Goal: Information Seeking & Learning: Learn about a topic

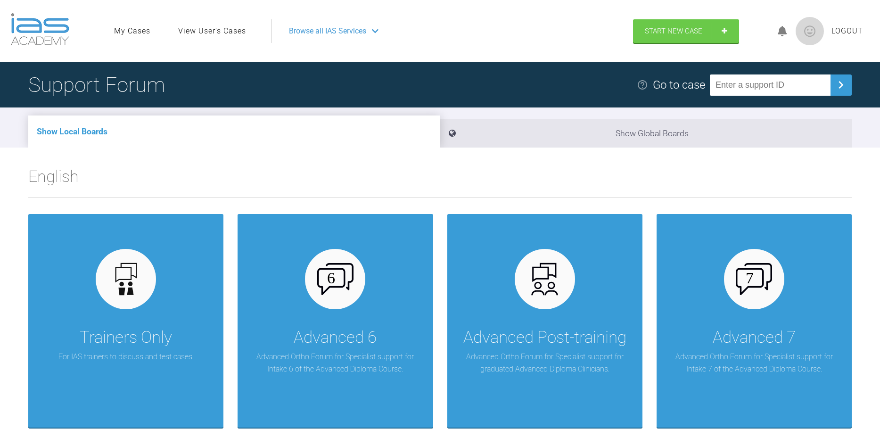
click at [748, 86] on input "text" at bounding box center [770, 84] width 121 height 21
type input "I8VCYIM6"
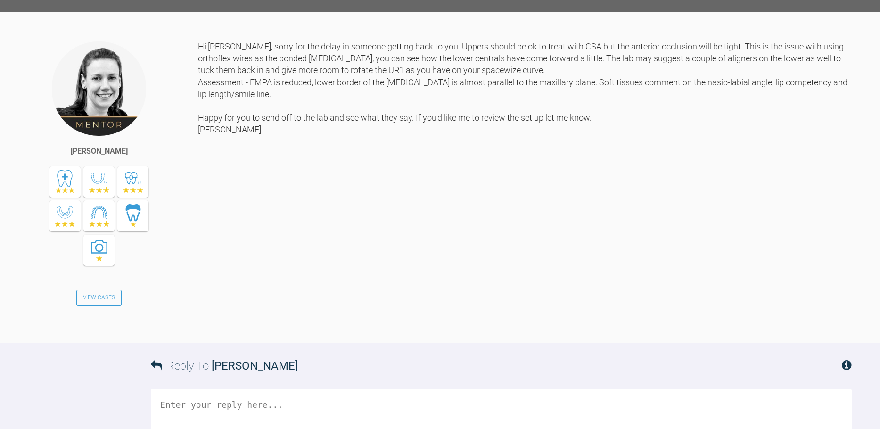
scroll to position [267, 0]
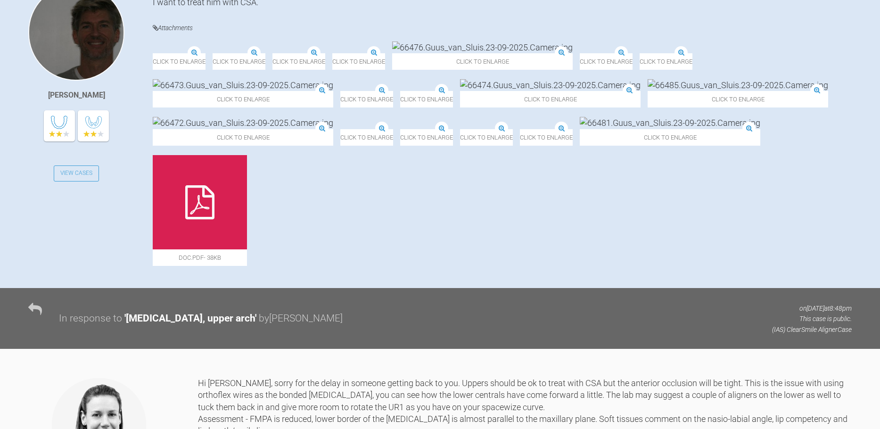
click at [306, 53] on img at bounding box center [303, 47] width 181 height 12
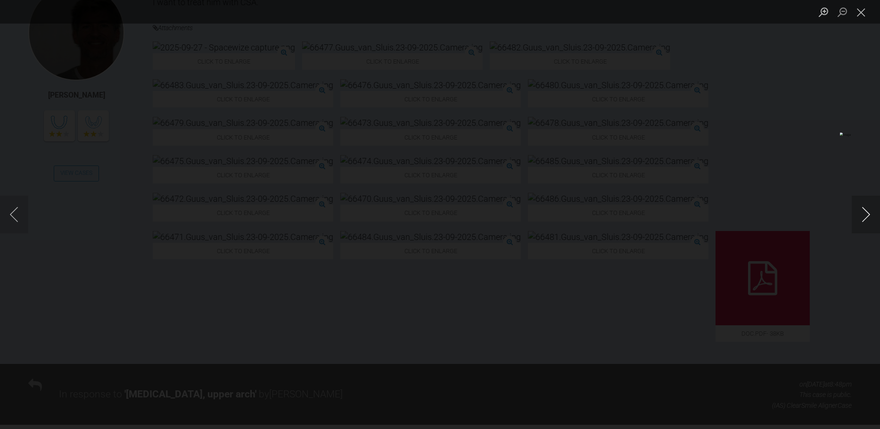
click at [866, 215] on button "Next image" at bounding box center [866, 215] width 28 height 38
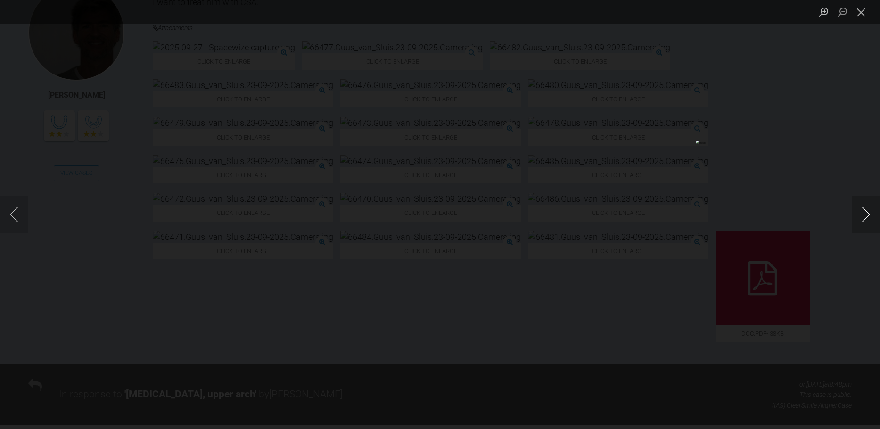
click at [866, 215] on button "Next image" at bounding box center [866, 215] width 28 height 38
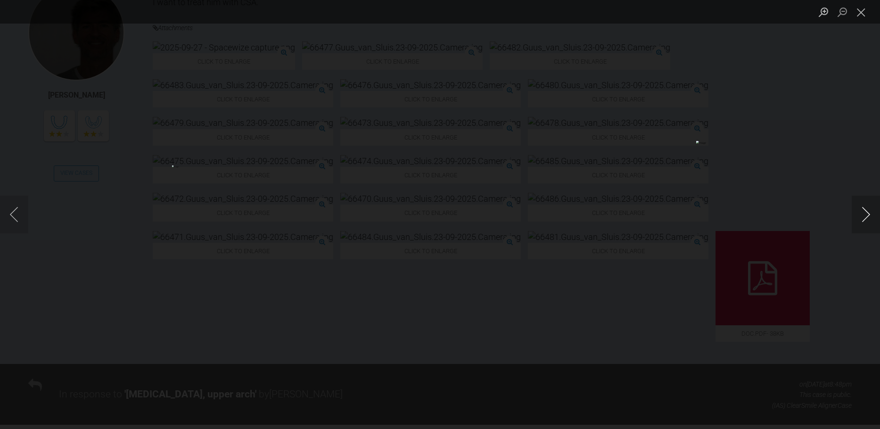
click at [866, 215] on button "Next image" at bounding box center [866, 215] width 28 height 38
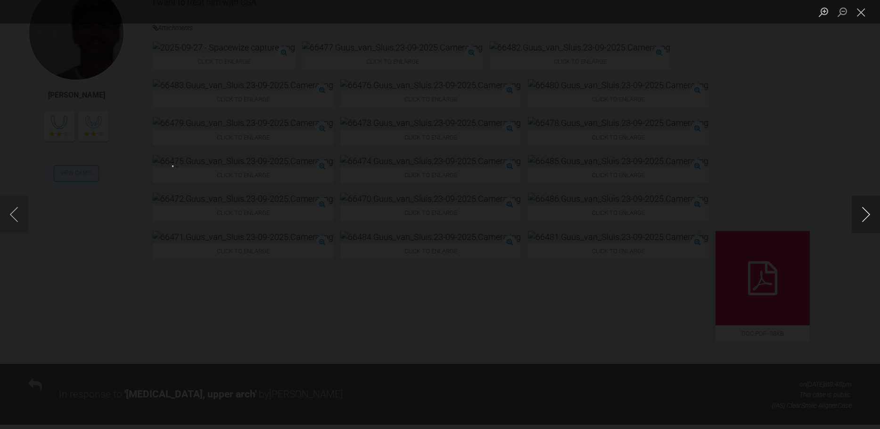
click at [866, 215] on button "Next image" at bounding box center [866, 215] width 28 height 38
click at [858, 16] on button "Close lightbox" at bounding box center [861, 12] width 19 height 16
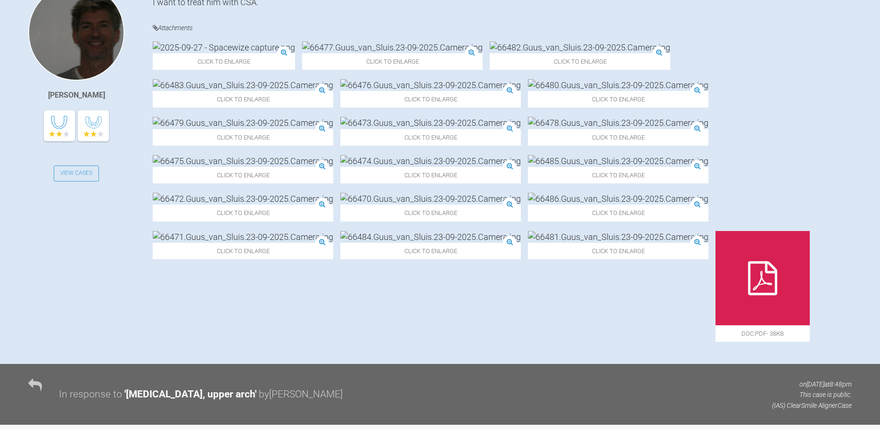
click at [333, 91] on img at bounding box center [243, 85] width 181 height 12
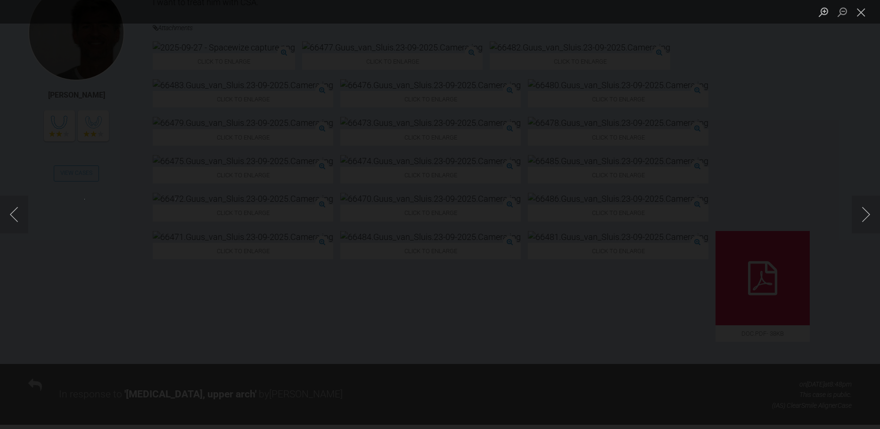
click at [148, 219] on img "Lightbox" at bounding box center [116, 214] width 64 height 31
click at [859, 13] on button "Close lightbox" at bounding box center [861, 12] width 19 height 16
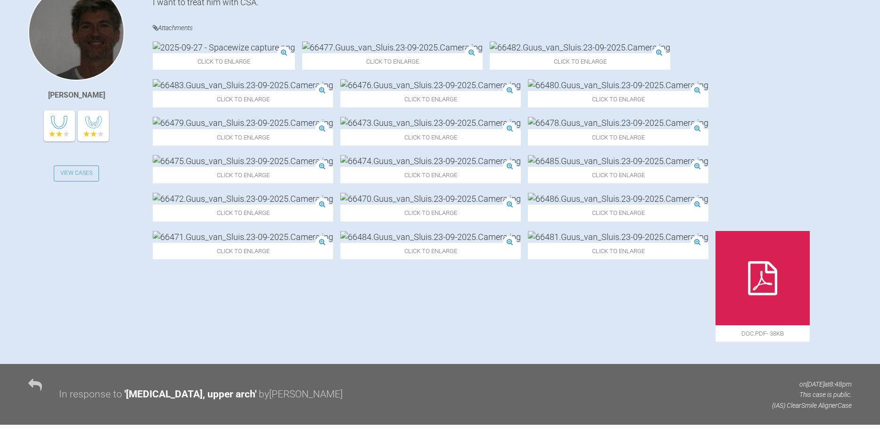
click at [302, 53] on img at bounding box center [392, 47] width 181 height 12
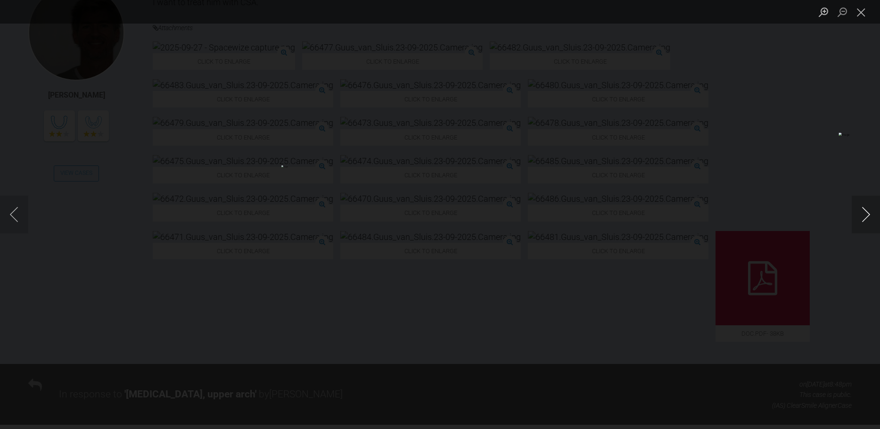
click at [859, 218] on button "Next image" at bounding box center [866, 215] width 28 height 38
